Goal: Task Accomplishment & Management: Manage account settings

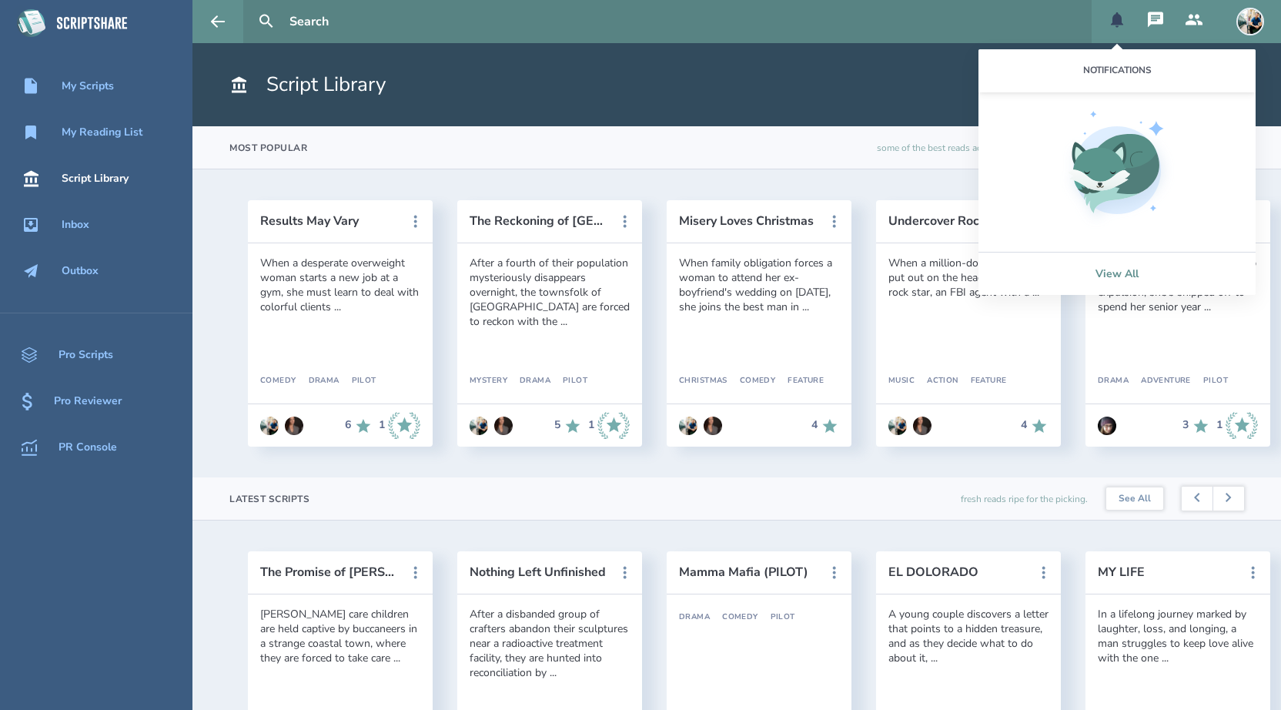
click at [1113, 274] on link "View All" at bounding box center [1116, 273] width 277 height 43
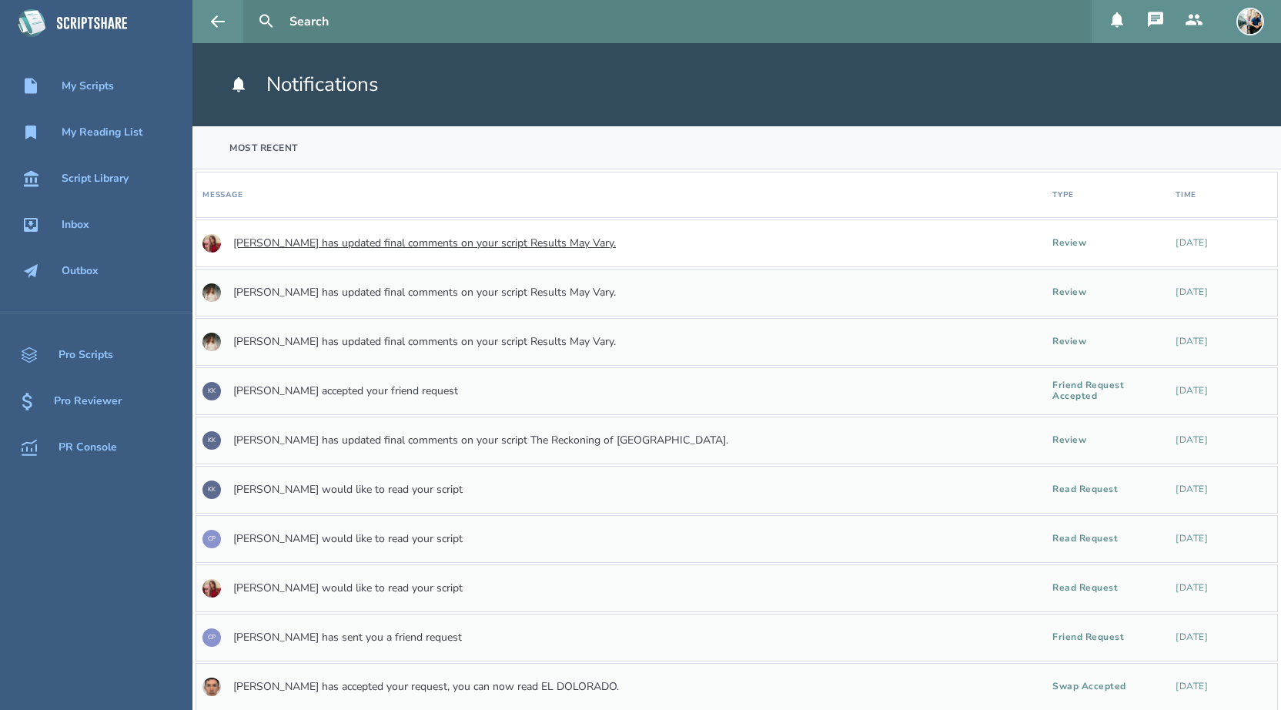
click at [507, 246] on link "[PERSON_NAME] has updated final comments on your script Results May Vary." at bounding box center [424, 243] width 383 height 12
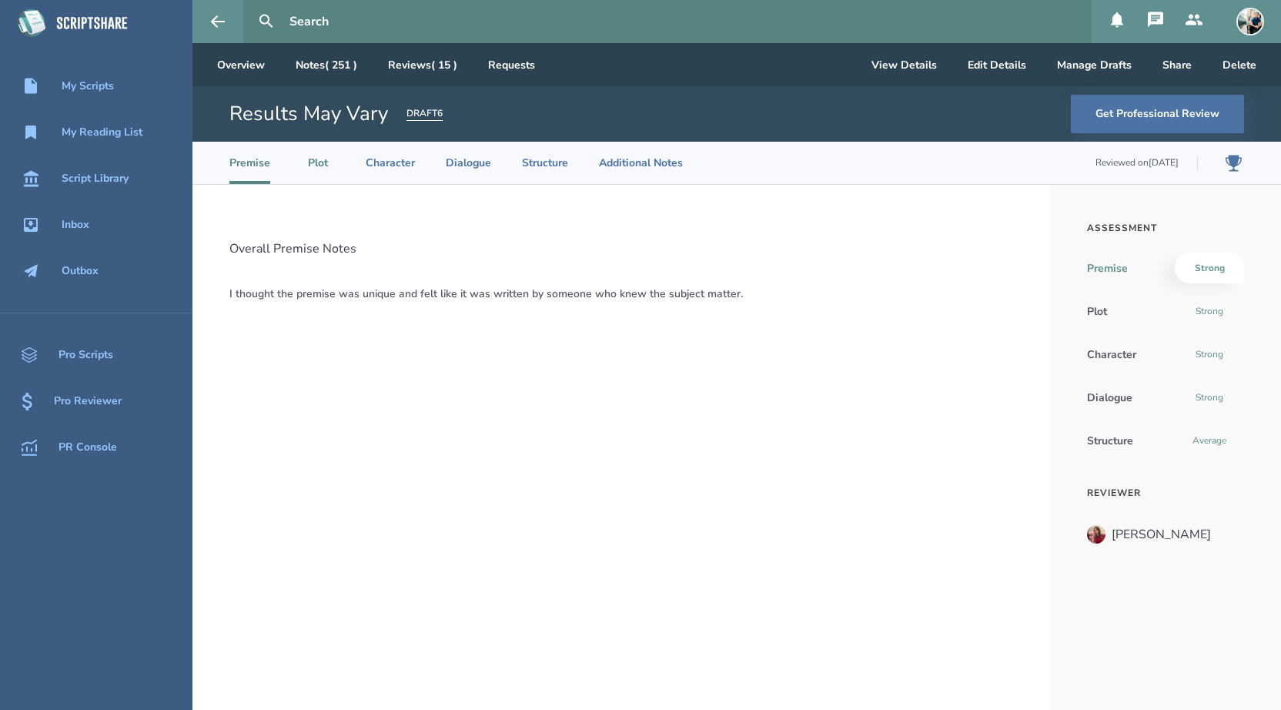
click at [315, 177] on li "Plot" at bounding box center [318, 163] width 34 height 42
click at [393, 159] on li "Character" at bounding box center [390, 163] width 49 height 42
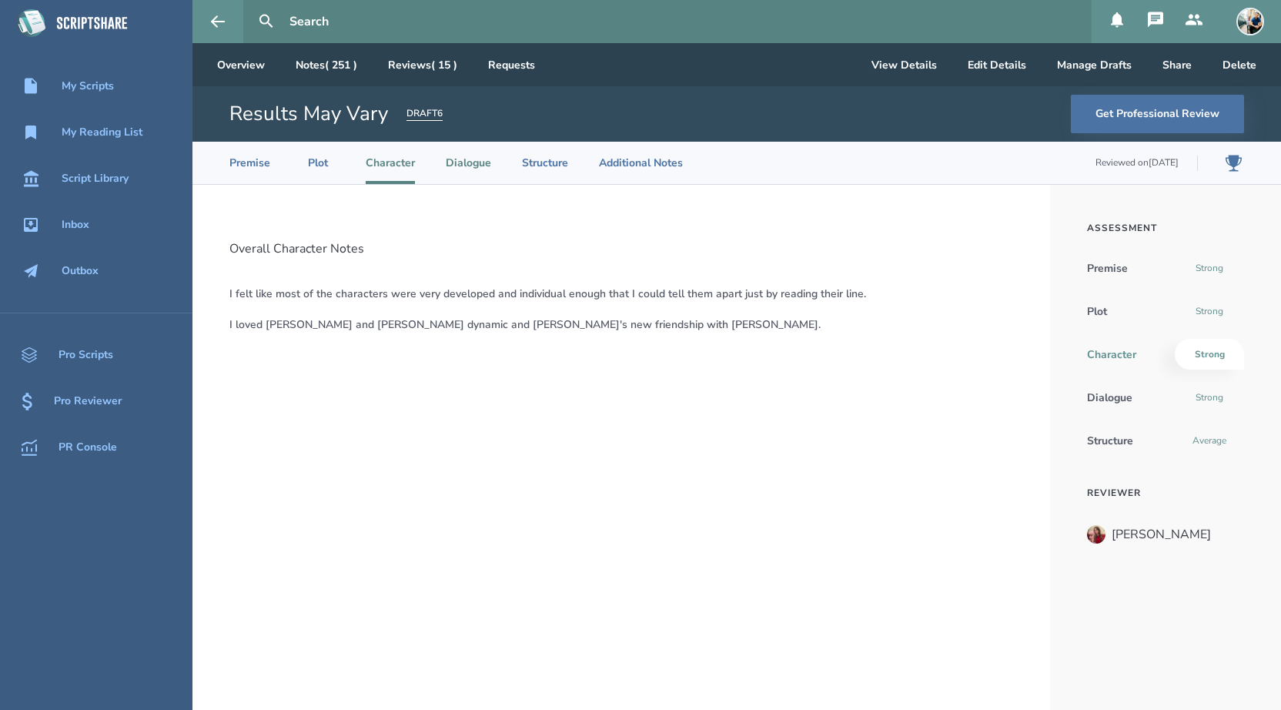
click at [470, 160] on li "Dialogue" at bounding box center [468, 163] width 45 height 42
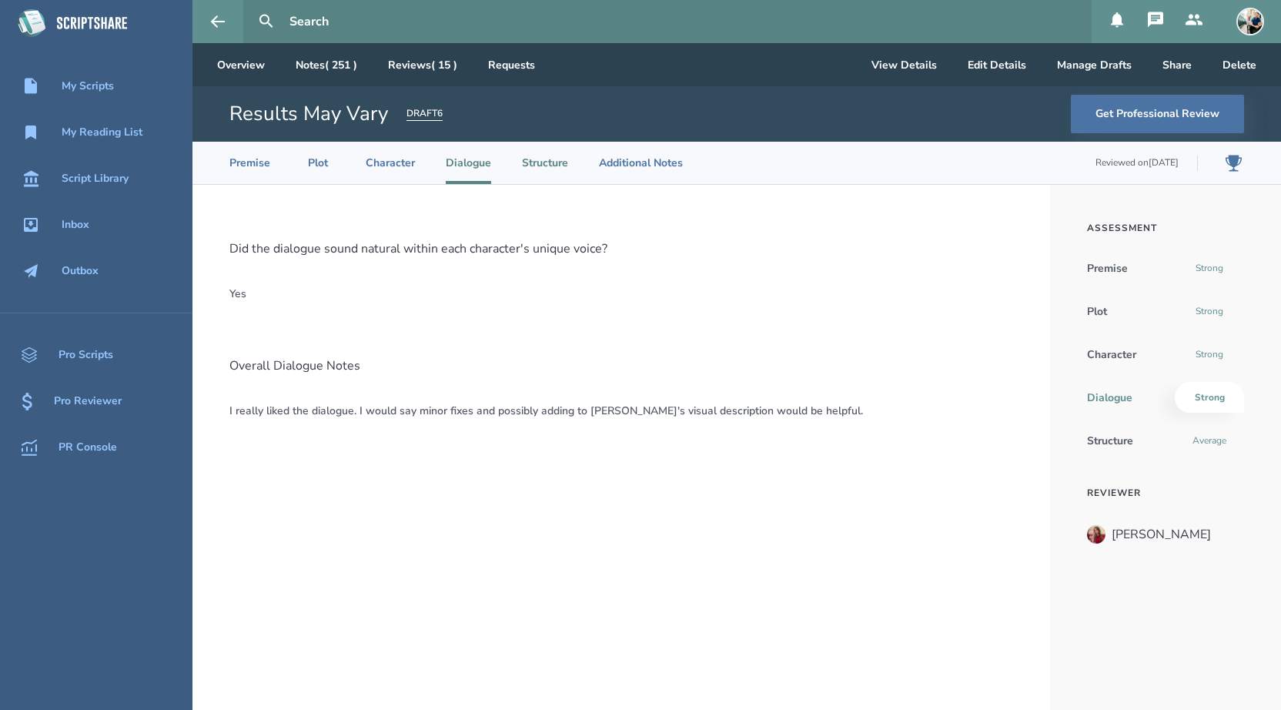
click at [548, 172] on li "Structure" at bounding box center [545, 163] width 46 height 42
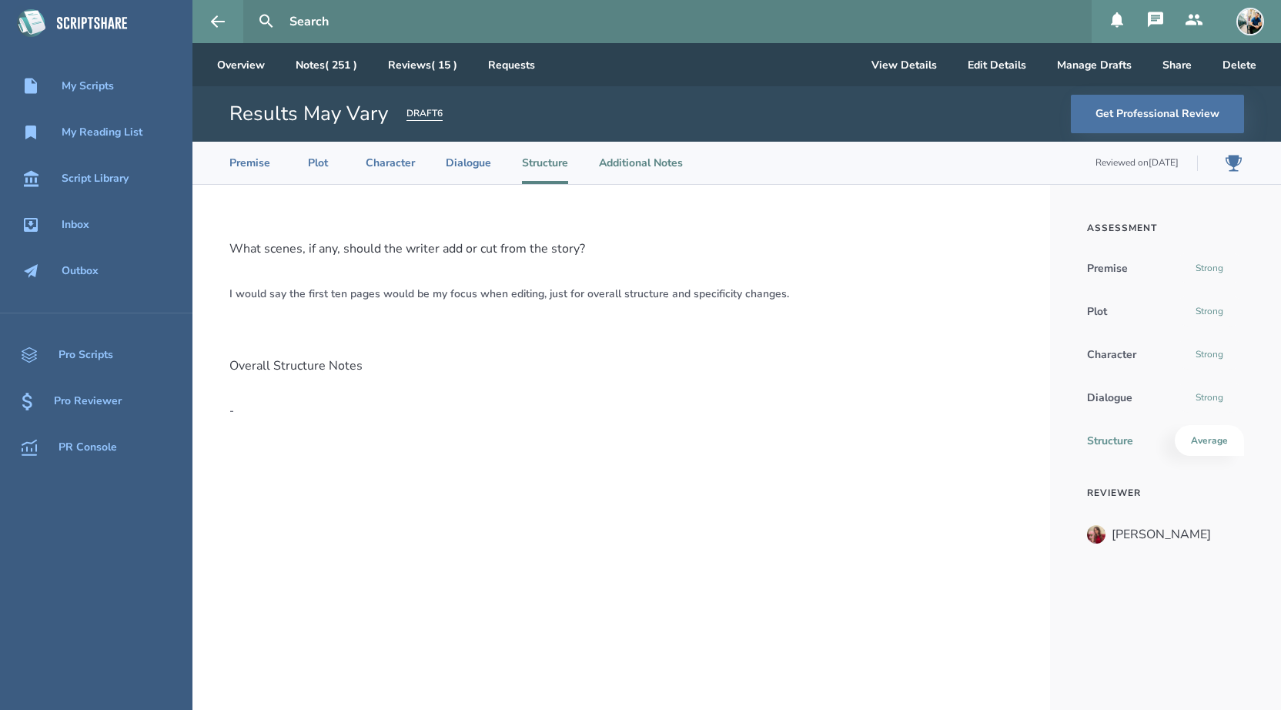
click at [644, 171] on li "Additional Notes" at bounding box center [641, 163] width 84 height 42
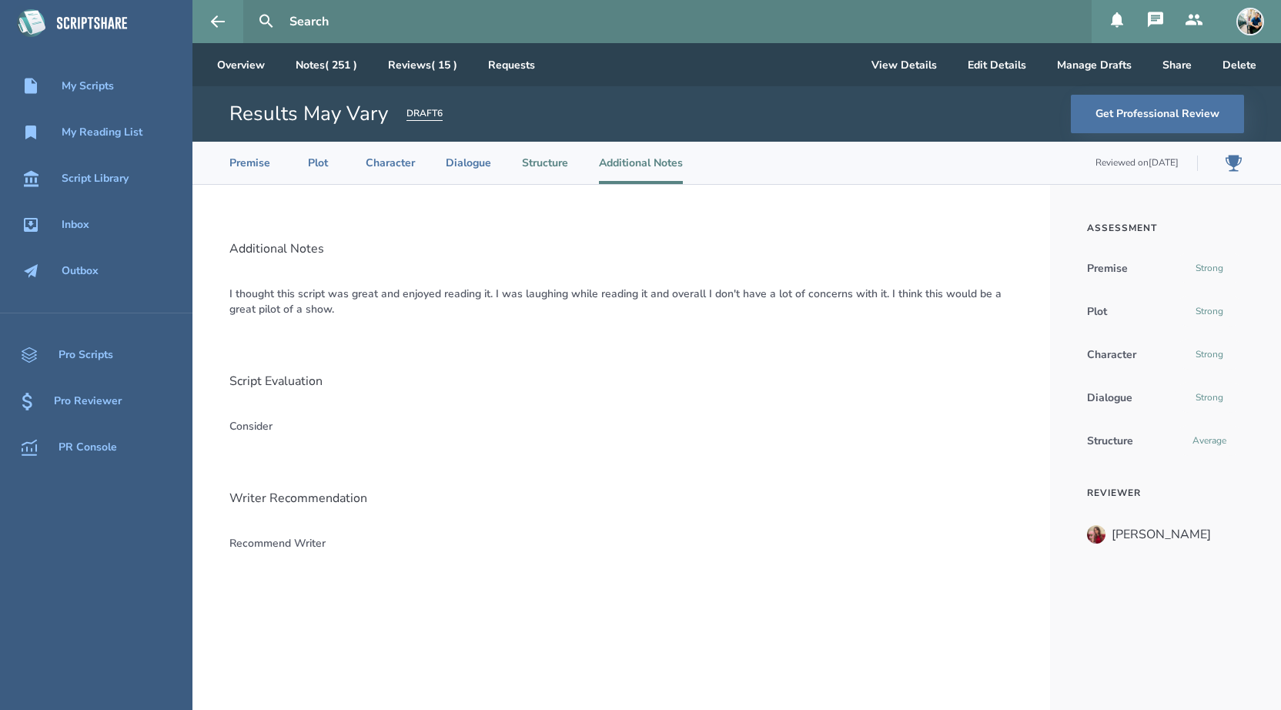
click at [536, 177] on li "Structure" at bounding box center [545, 163] width 46 height 42
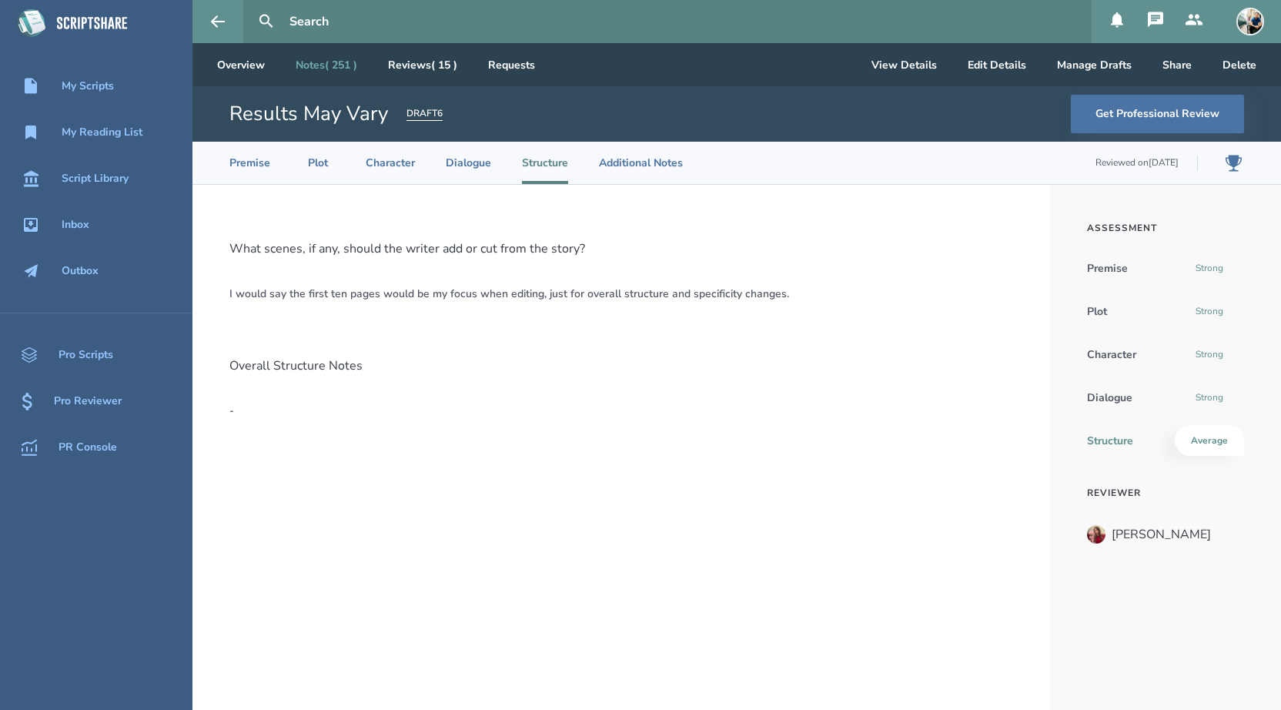
click at [319, 70] on link "Notes ( 251 )" at bounding box center [326, 64] width 86 height 43
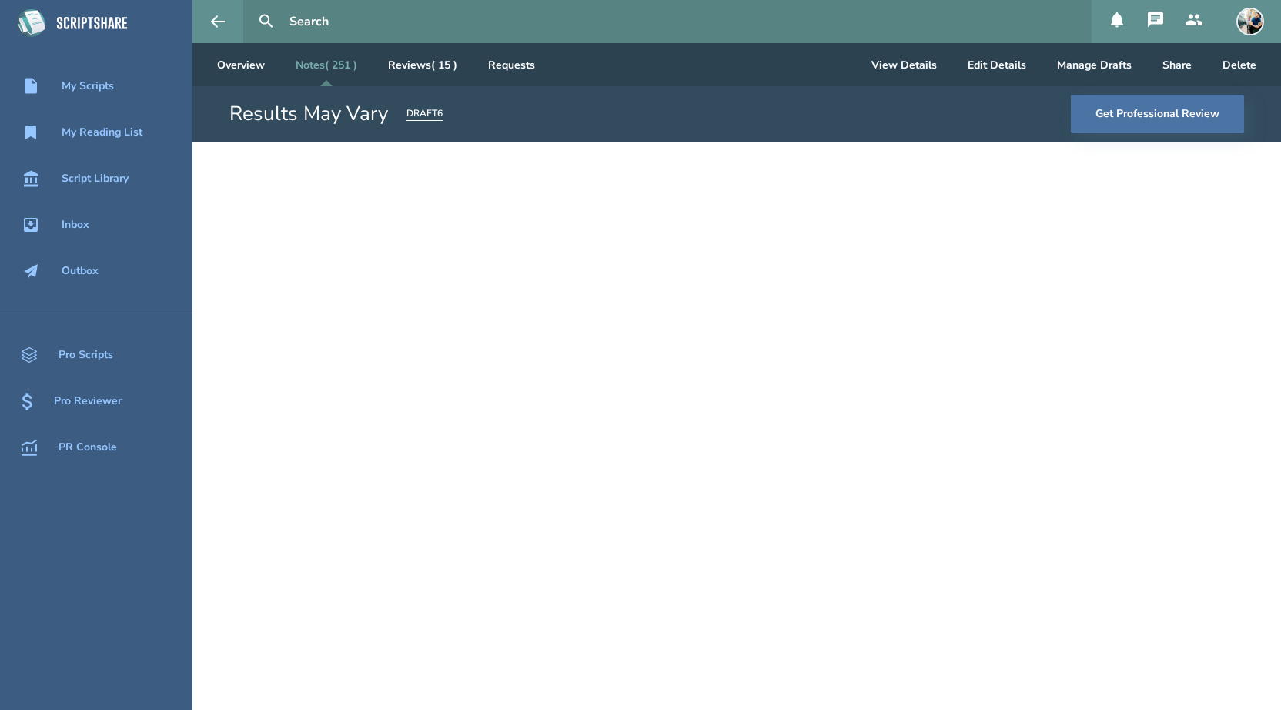
click at [1119, 19] on icon at bounding box center [1117, 19] width 12 height 15
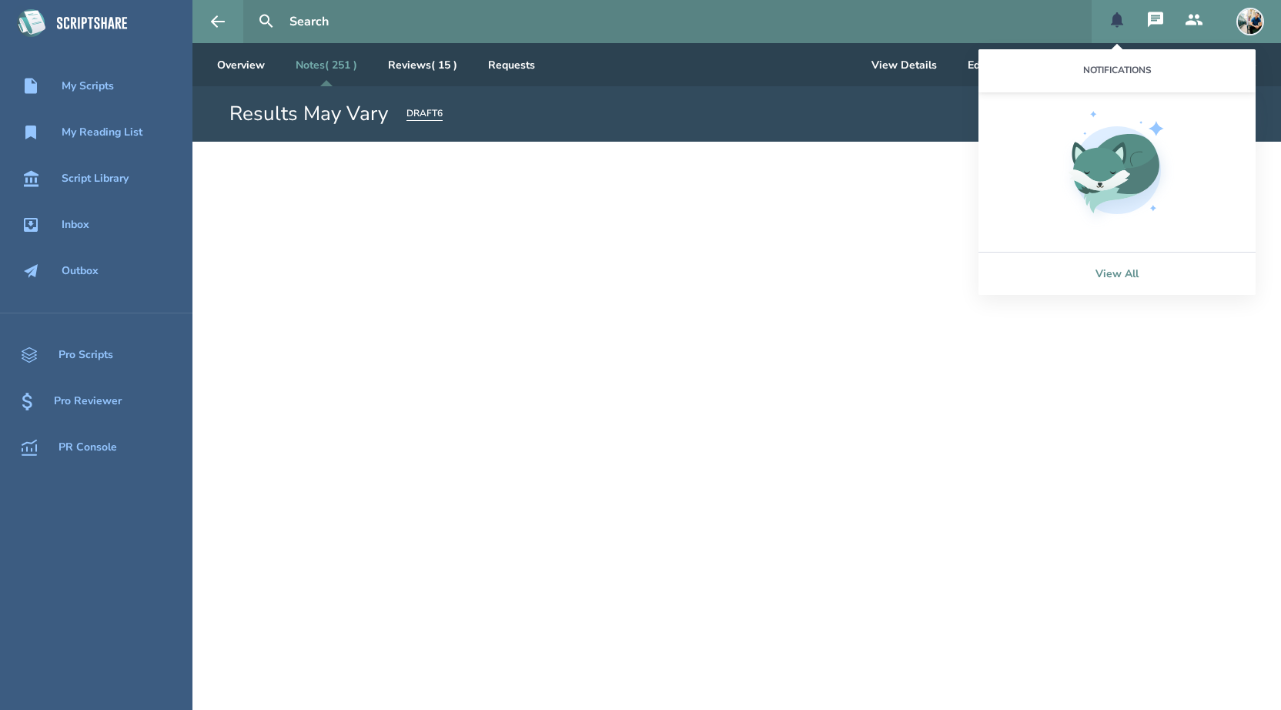
click at [1126, 277] on link "View All" at bounding box center [1116, 273] width 277 height 43
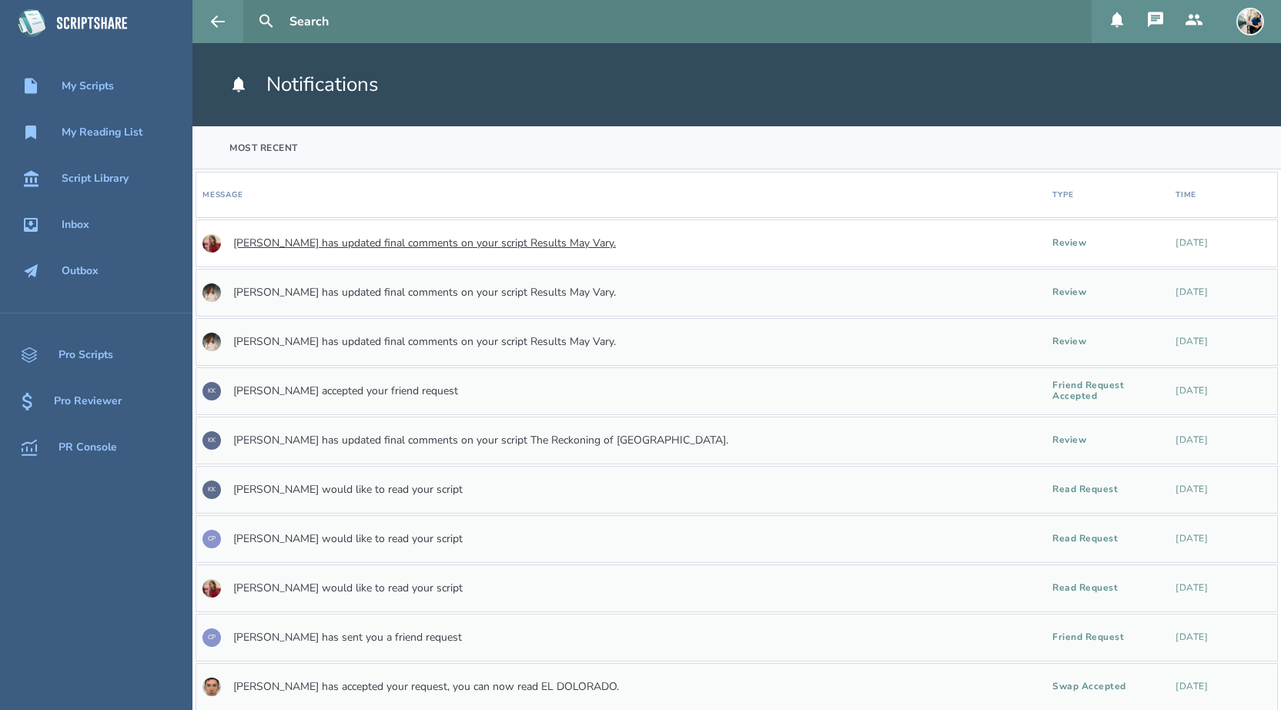
click at [417, 239] on link "[PERSON_NAME] has updated final comments on your script Results May Vary." at bounding box center [424, 243] width 383 height 12
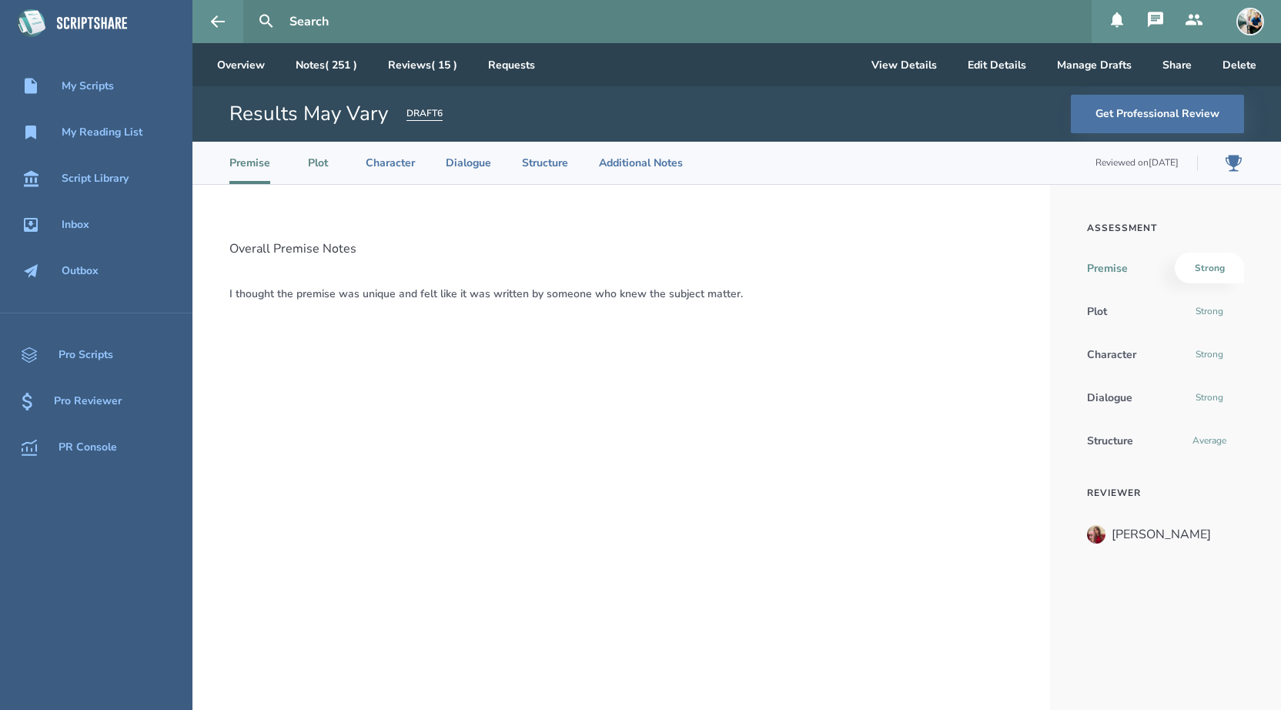
click at [323, 176] on li "Plot" at bounding box center [318, 163] width 34 height 42
click at [386, 169] on li "Character" at bounding box center [390, 163] width 49 height 42
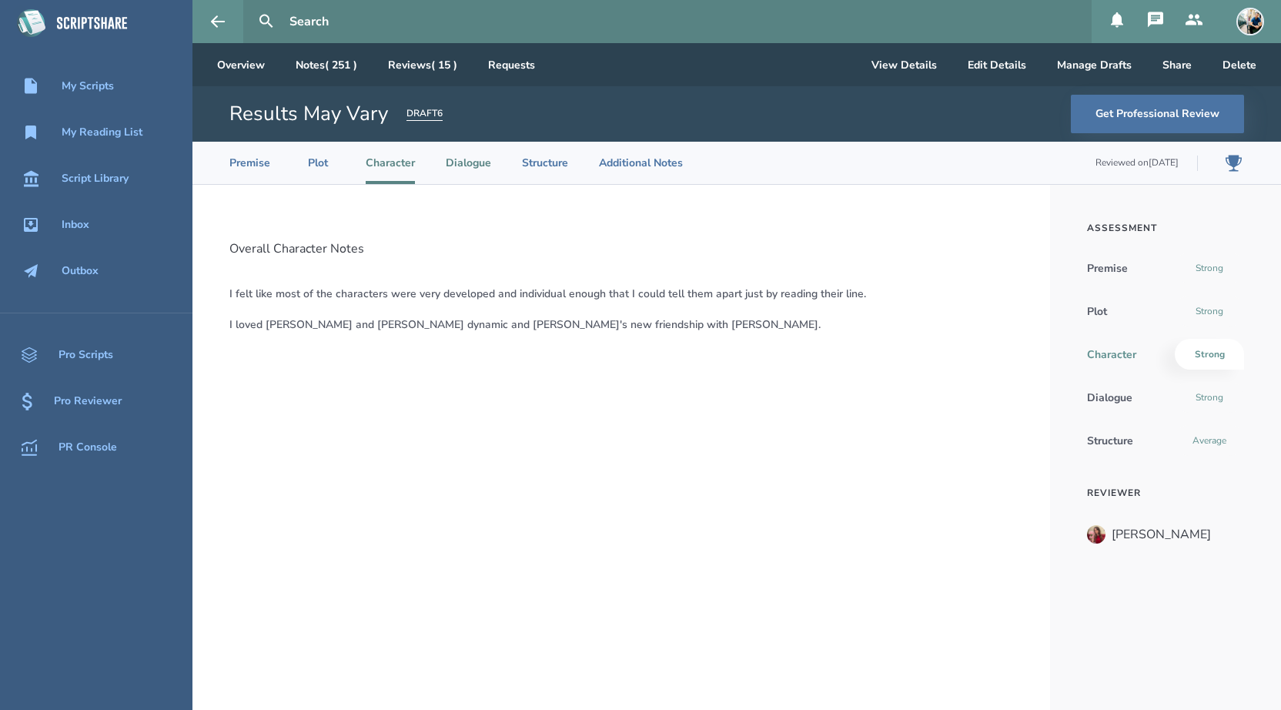
click at [480, 180] on li "Dialogue" at bounding box center [468, 163] width 45 height 42
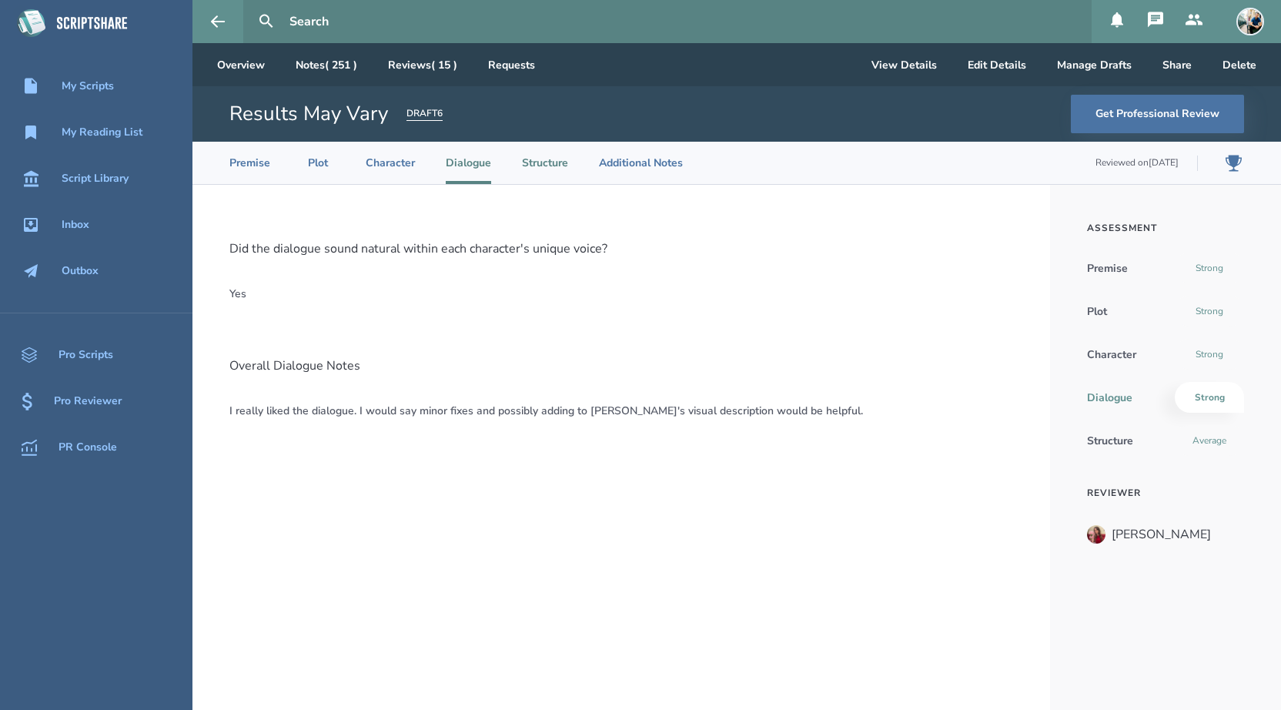
click at [540, 177] on li "Structure" at bounding box center [545, 163] width 46 height 42
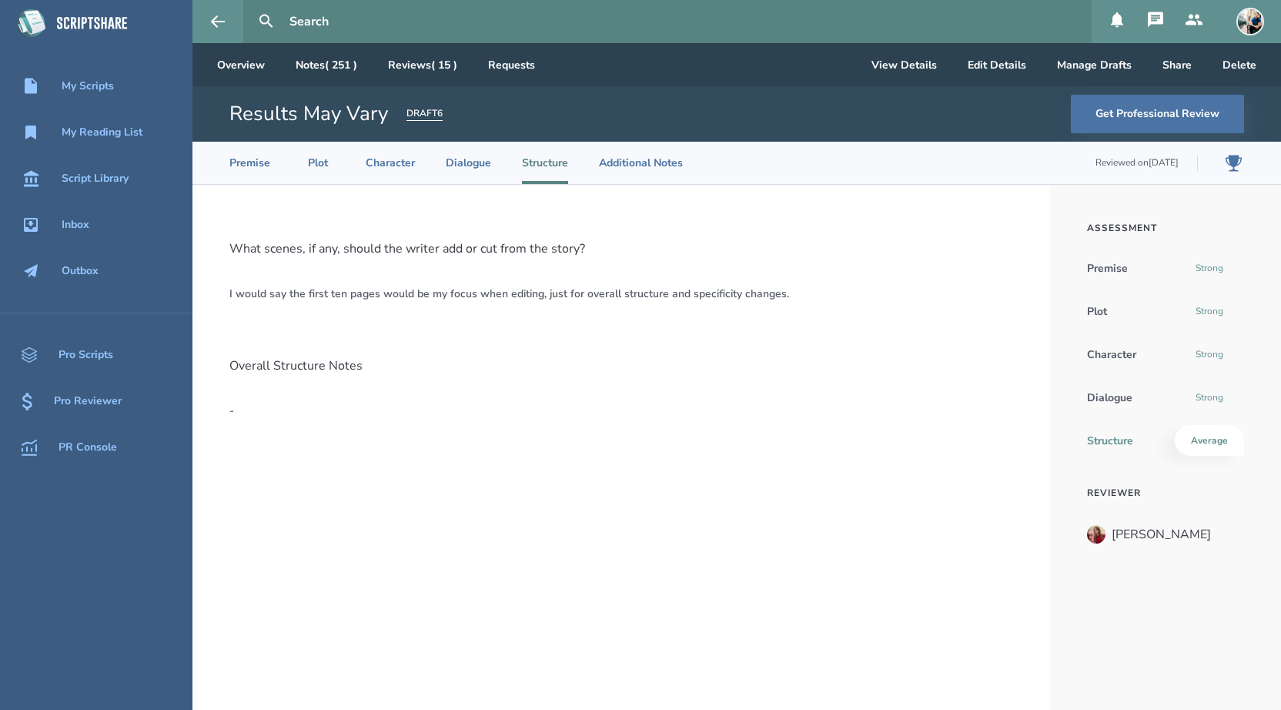
drag, startPoint x: 229, startPoint y: 295, endPoint x: 817, endPoint y: 293, distance: 588.1
click at [817, 293] on p "I would say the first ten pages would be my focus when editing, just for overal…" at bounding box center [621, 293] width 784 height 15
copy p "I would say the first ten pages would be my focus when editing, just for overal…"
click at [256, 172] on li "Premise" at bounding box center [249, 163] width 41 height 42
click at [327, 162] on li "Plot" at bounding box center [318, 163] width 34 height 42
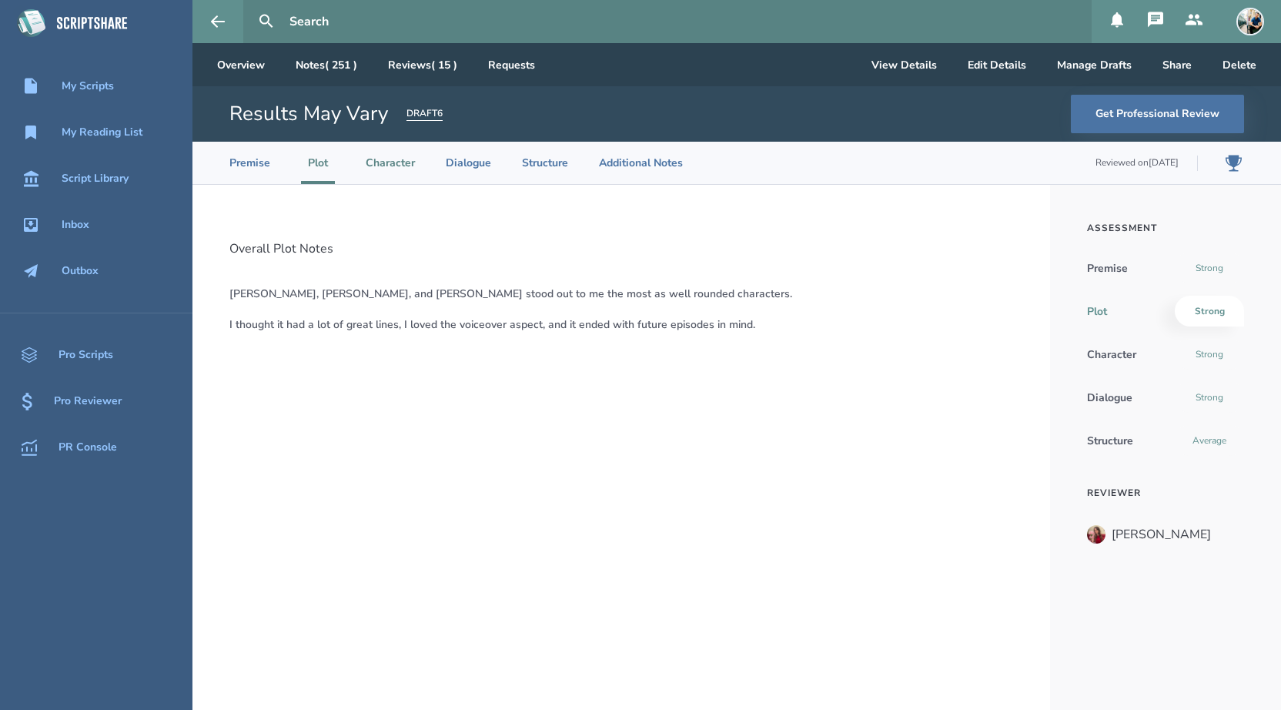
click at [383, 166] on li "Character" at bounding box center [390, 163] width 49 height 42
click at [463, 158] on li "Dialogue" at bounding box center [468, 163] width 45 height 42
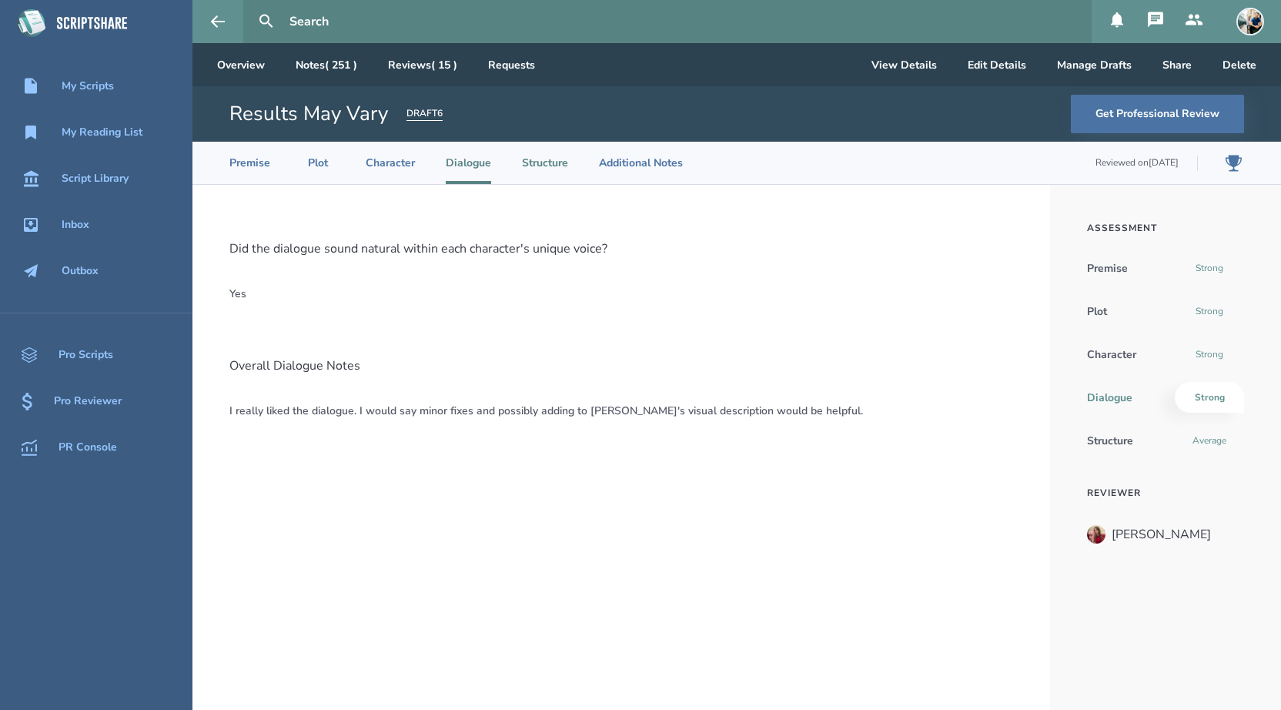
click at [536, 160] on li "Structure" at bounding box center [545, 163] width 46 height 42
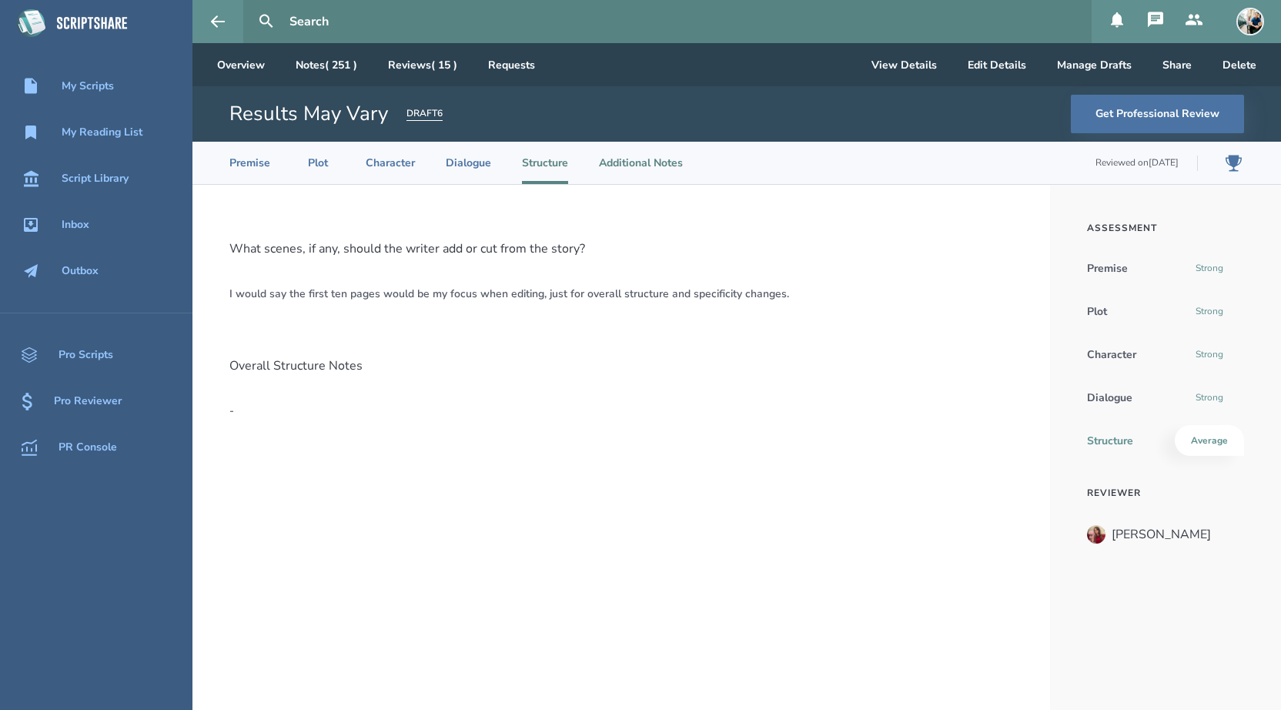
click at [613, 168] on li "Additional Notes" at bounding box center [641, 163] width 84 height 42
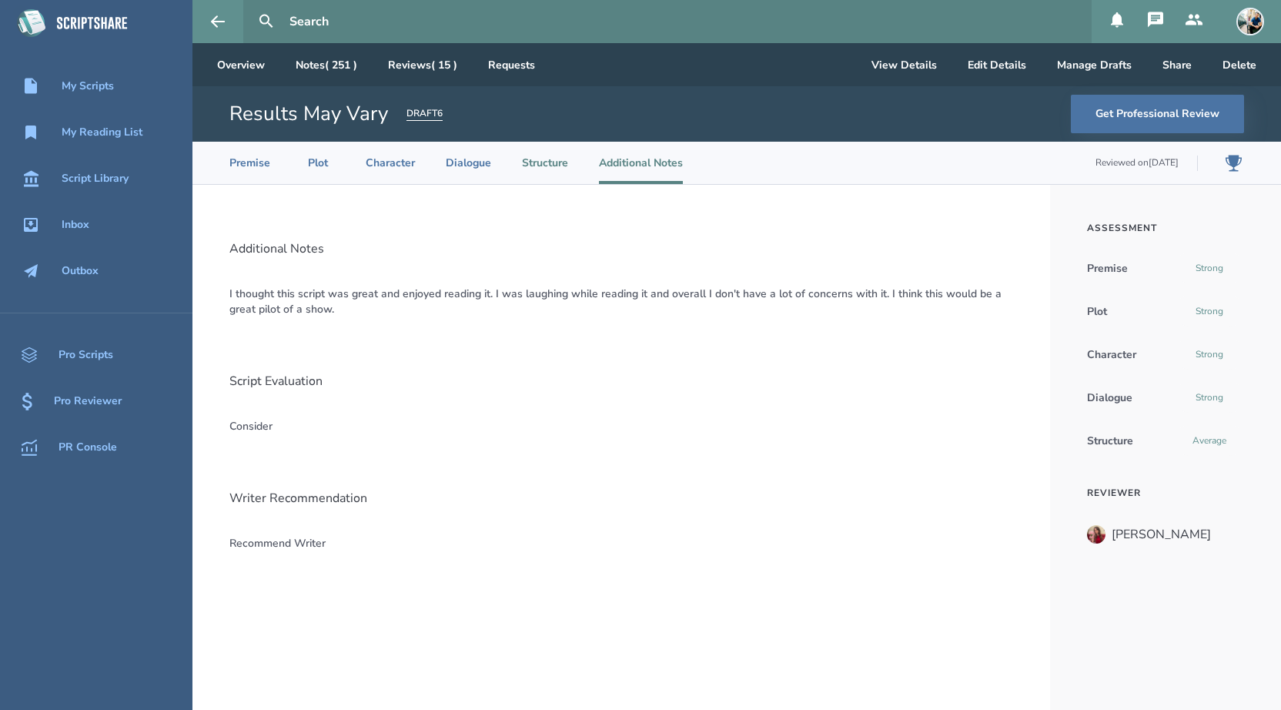
click at [525, 169] on li "Structure" at bounding box center [545, 163] width 46 height 42
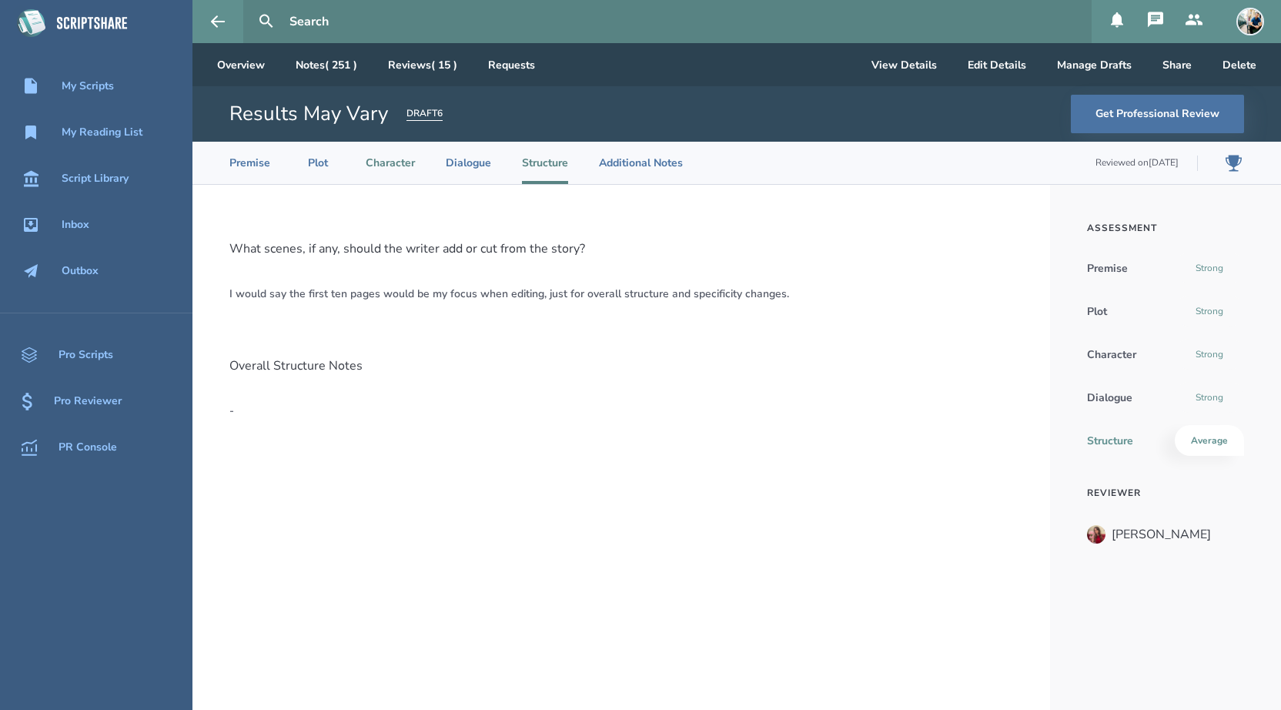
click at [366, 176] on li "Character" at bounding box center [390, 163] width 49 height 42
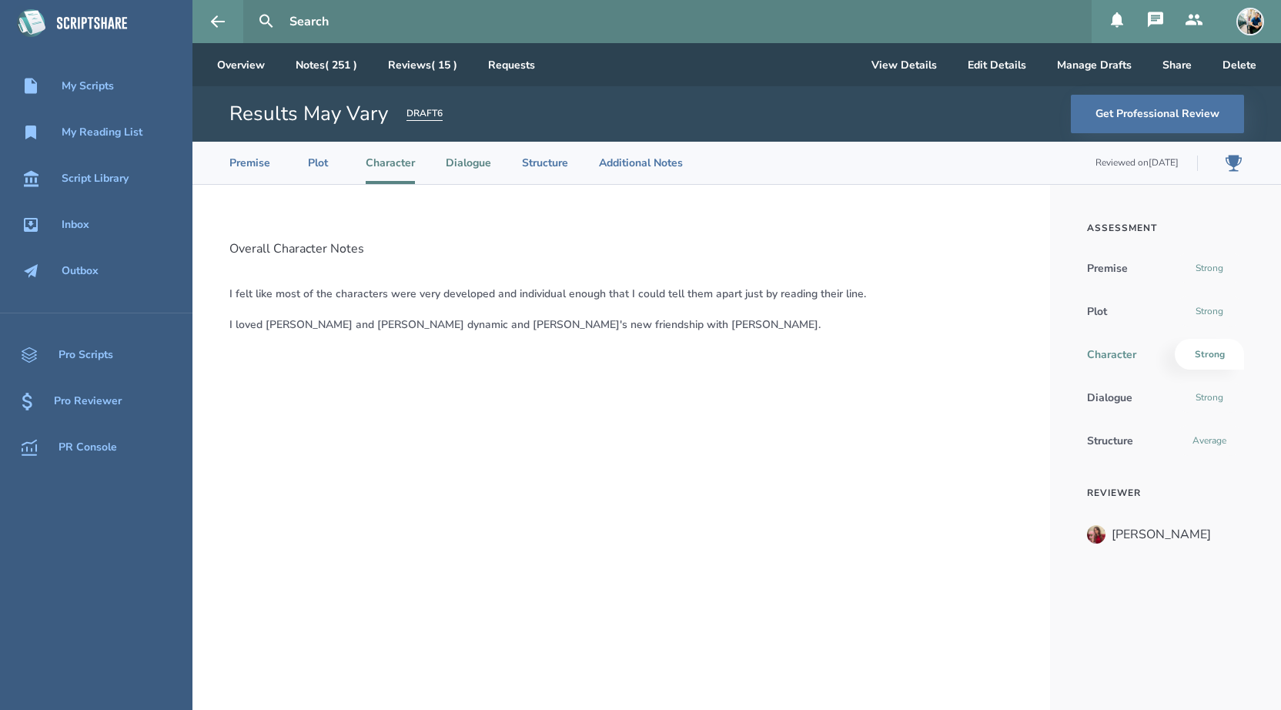
click at [456, 169] on li "Dialogue" at bounding box center [468, 163] width 45 height 42
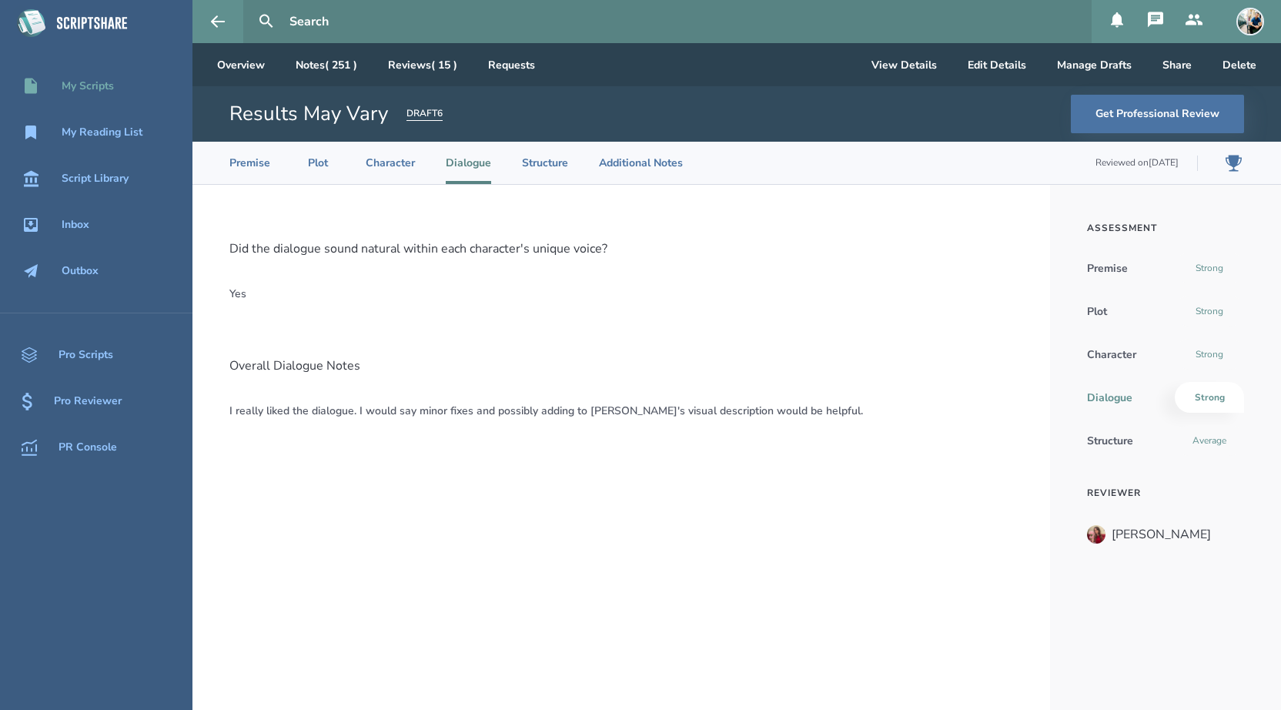
click at [103, 85] on div "My Scripts" at bounding box center [88, 86] width 52 height 12
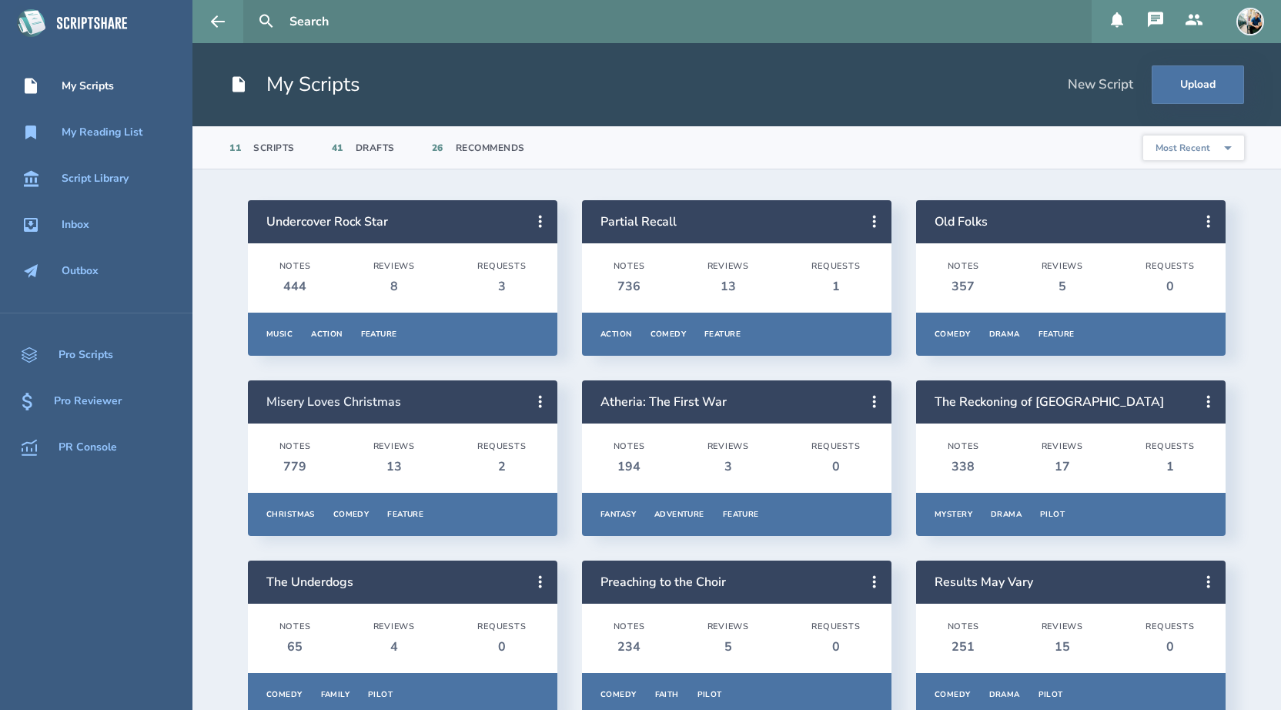
click at [383, 406] on link "Misery Loves Christmas" at bounding box center [333, 401] width 135 height 17
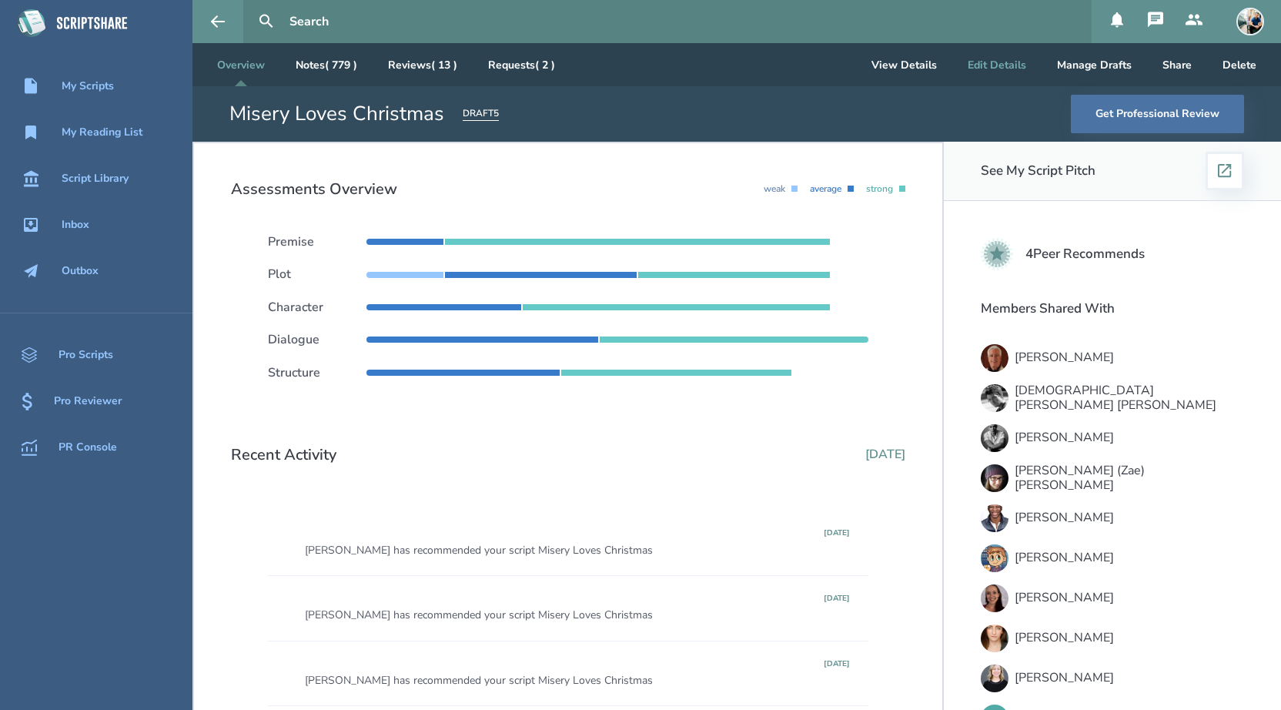
click at [990, 77] on button "Edit Details" at bounding box center [996, 64] width 83 height 43
select select "23"
select select "5"
select select "3"
select select "4"
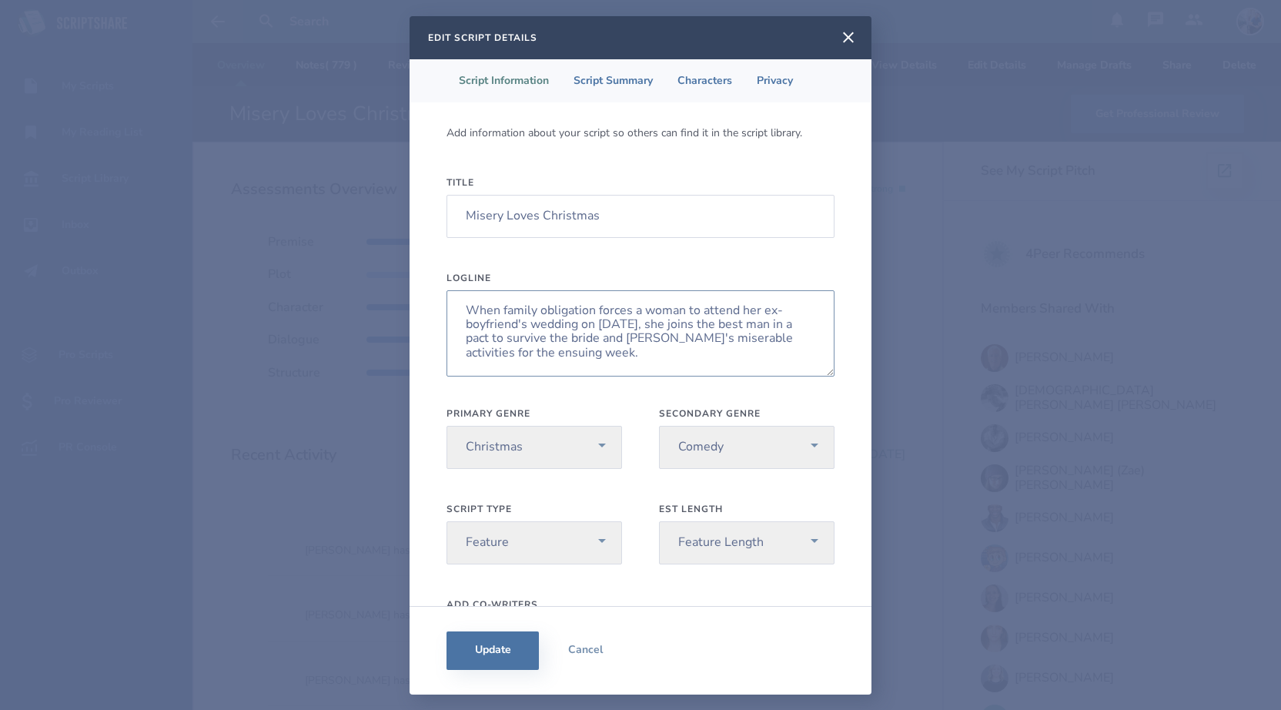
click at [605, 356] on textarea "When family obligation forces a woman to attend her ex-boyfriend's wedding on […" at bounding box center [640, 333] width 388 height 86
paste textarea "When family obligation forces [PERSON_NAME] to spend Christmas watching her ex …"
drag, startPoint x: 585, startPoint y: 327, endPoint x: 446, endPoint y: 274, distance: 148.4
click at [446, 274] on div "Logline When family obligation forces a woman to attend her ex-boyfriend's wedd…" at bounding box center [640, 333] width 388 height 123
type textarea "When family obligation forces [PERSON_NAME] to spend Christmas watching her ex …"
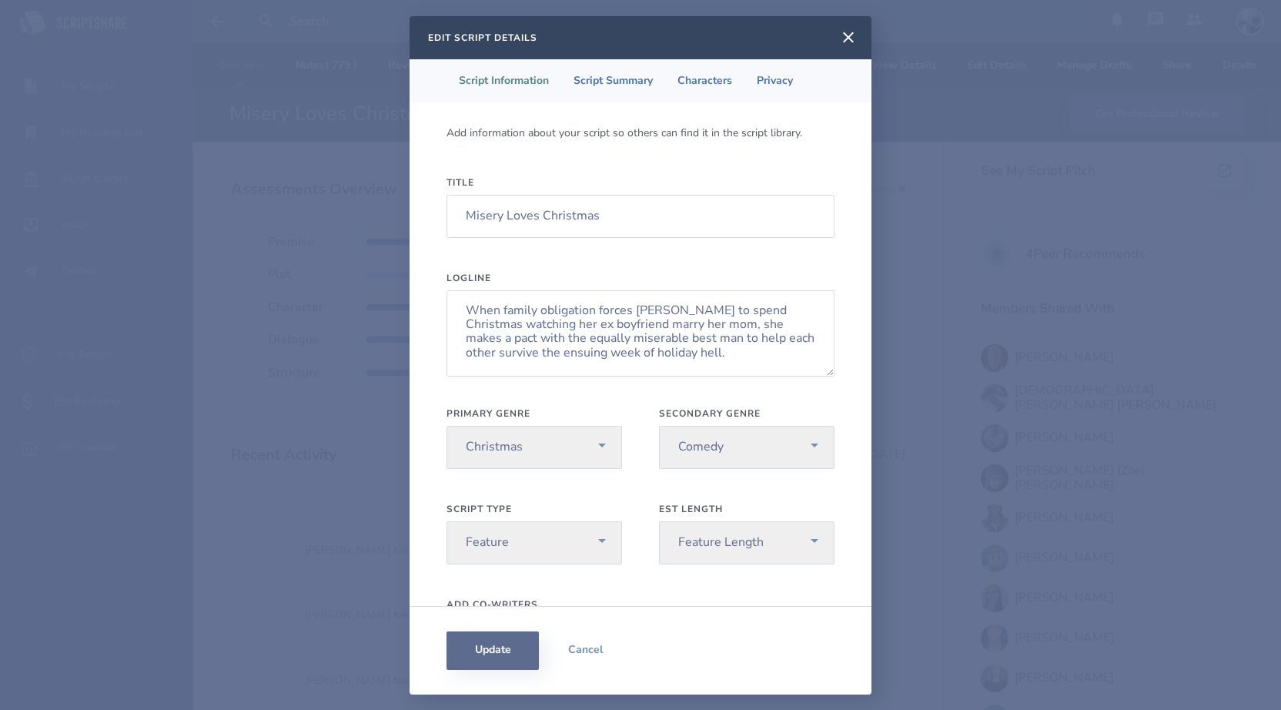
click at [484, 644] on button "Update" at bounding box center [492, 650] width 92 height 38
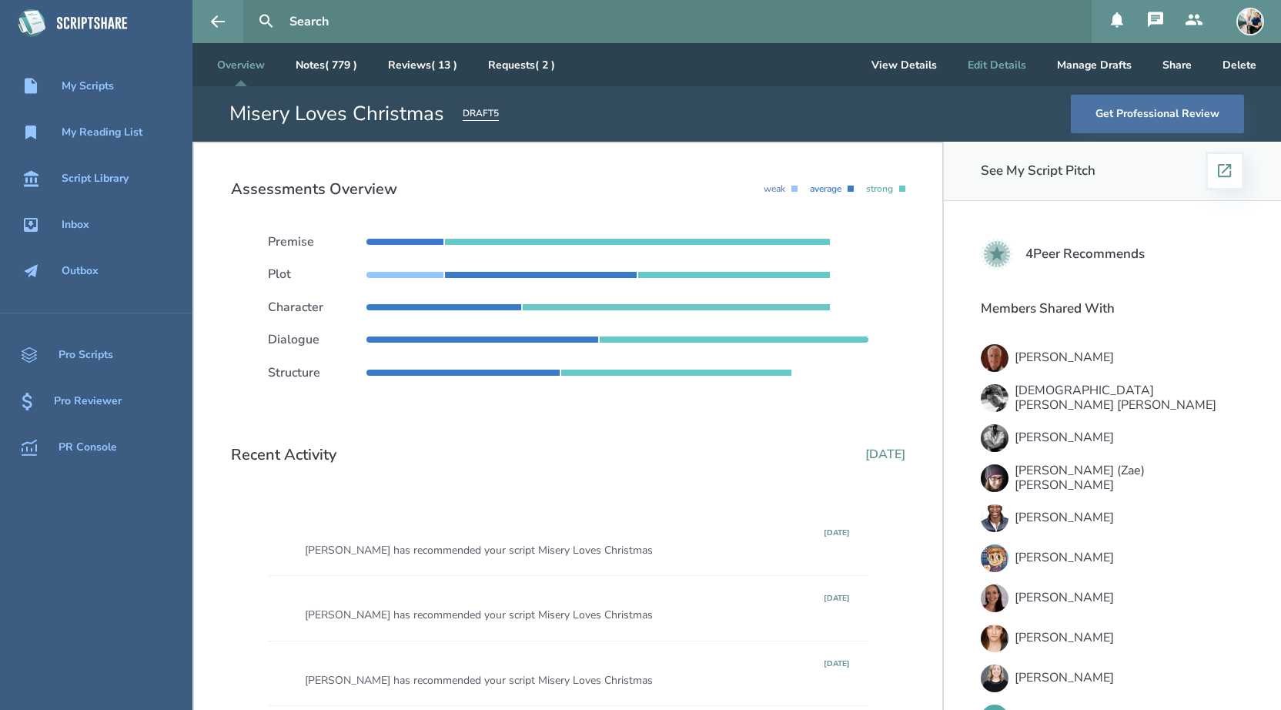
click at [984, 70] on button "Edit Details" at bounding box center [996, 64] width 83 height 43
select select "23"
select select "5"
select select "3"
select select "4"
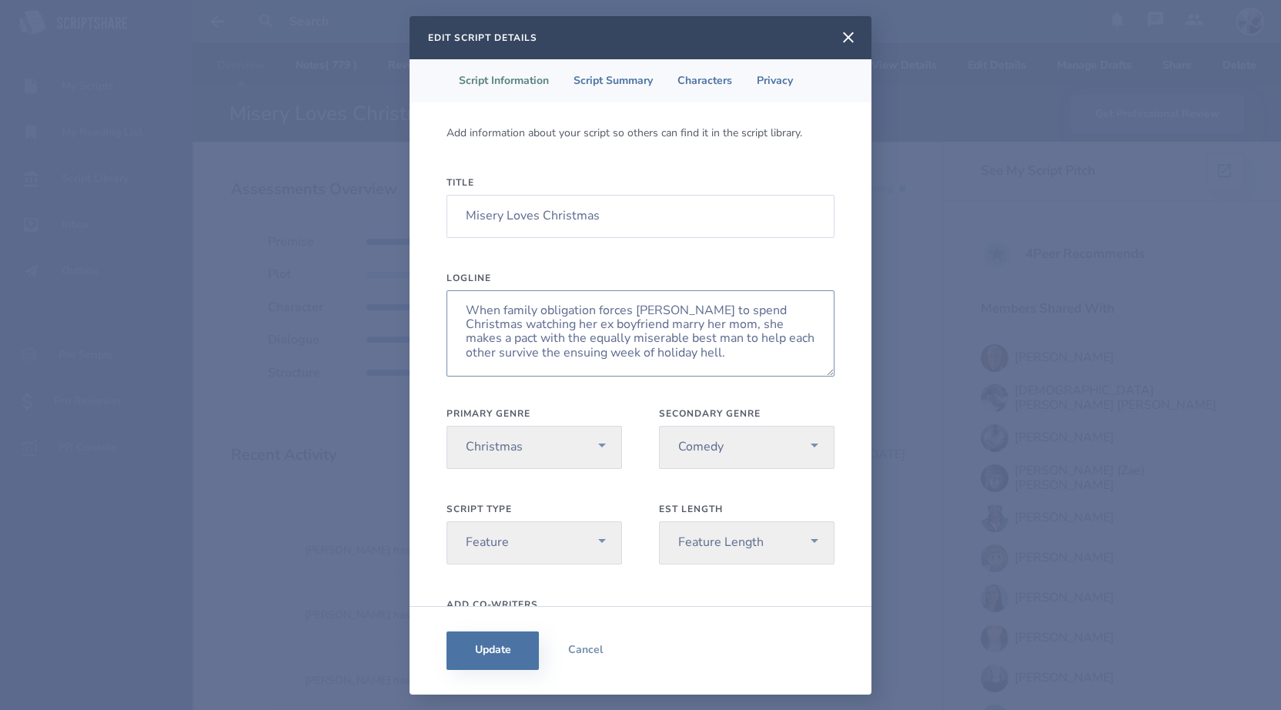
click at [660, 356] on textarea "When family obligation forces [PERSON_NAME] to spend Christmas watching her ex …" at bounding box center [640, 333] width 388 height 86
paste textarea "It’s not the most wonderful time of the year when family obligation forces [PER…"
drag, startPoint x: 647, startPoint y: 333, endPoint x: 423, endPoint y: 286, distance: 228.7
click at [423, 286] on div "Add information about your script so others can find it in the script library. …" at bounding box center [641, 353] width 462 height 503
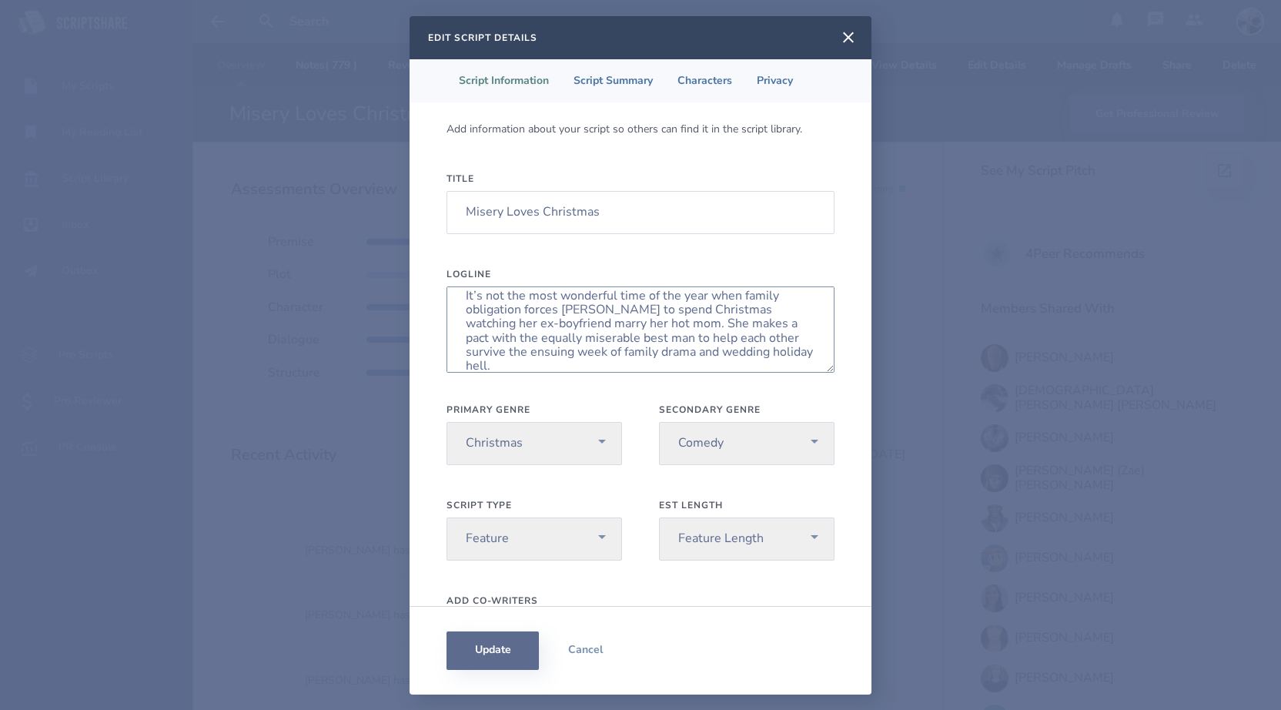
type textarea "It’s not the most wonderful time of the year when family obligation forces [PER…"
click at [495, 642] on button "Update" at bounding box center [492, 650] width 92 height 38
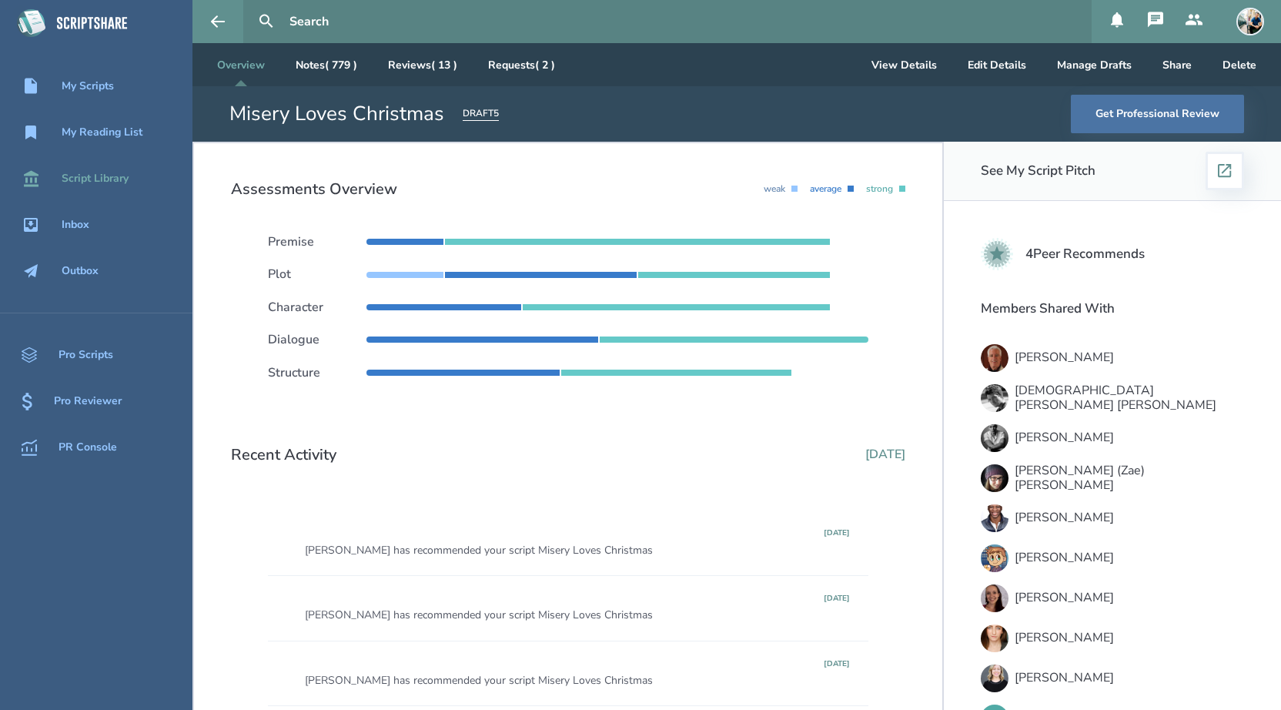
click at [109, 176] on div "Script Library" at bounding box center [95, 178] width 67 height 12
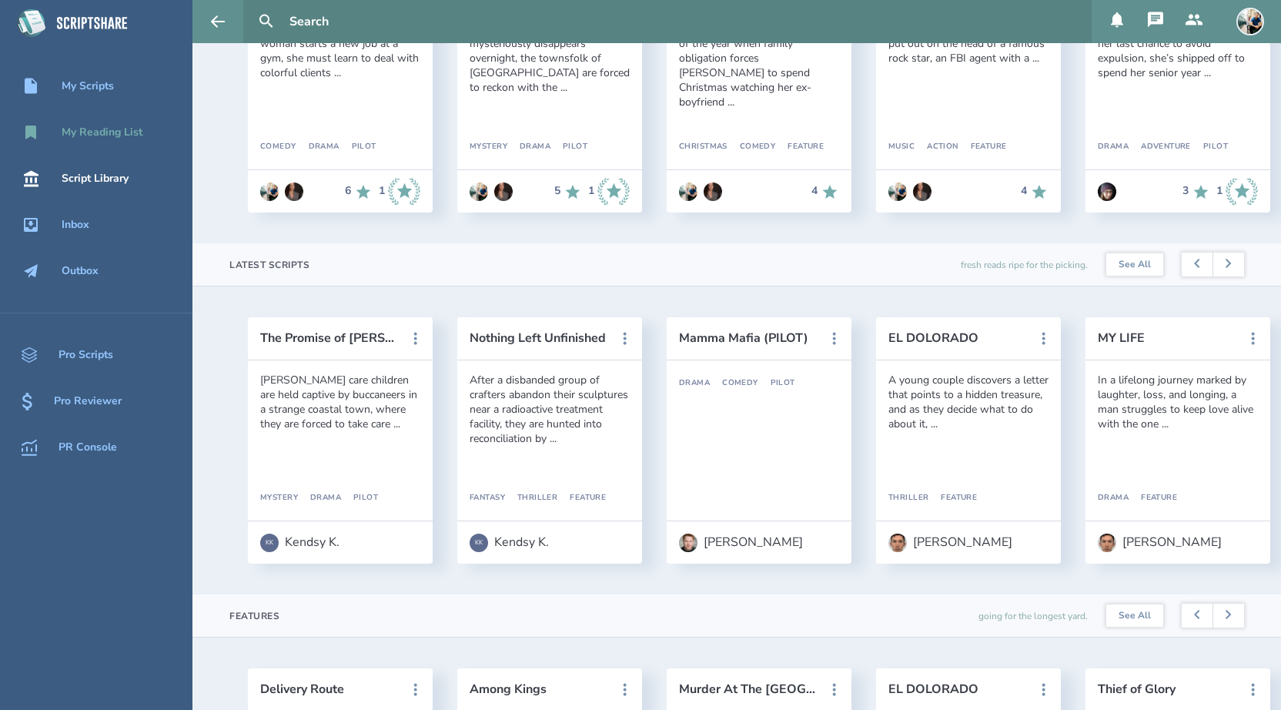
click at [119, 133] on div "My Reading List" at bounding box center [102, 132] width 81 height 12
